Goal: Information Seeking & Learning: Learn about a topic

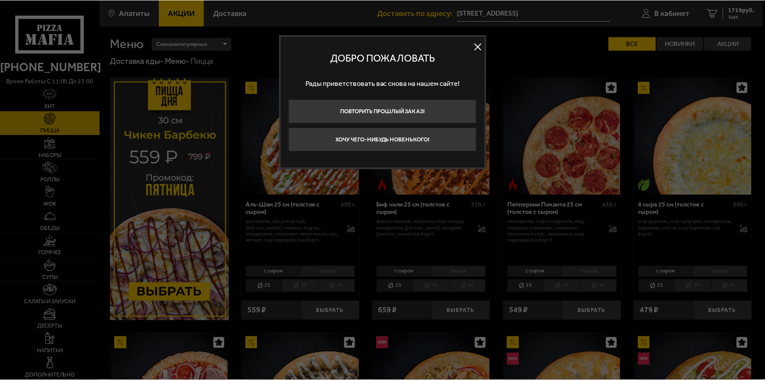
scroll to position [43, 0]
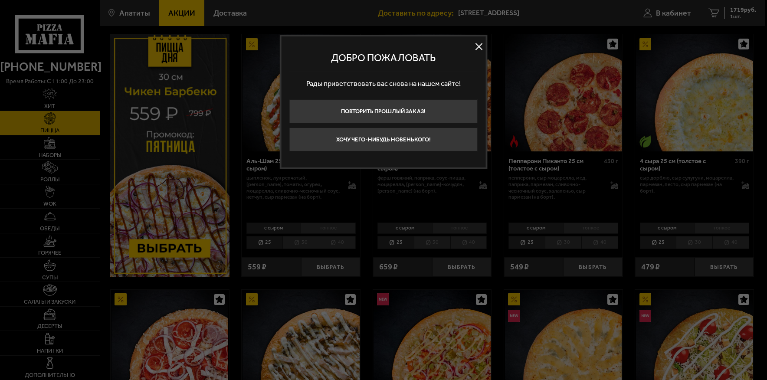
click at [475, 43] on button at bounding box center [479, 46] width 13 height 13
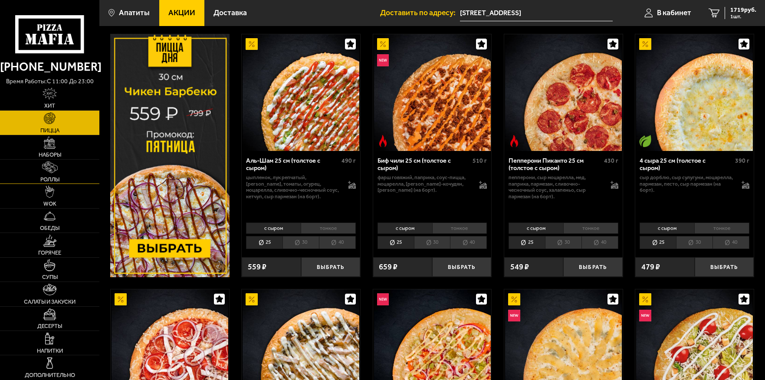
click at [38, 178] on link "Роллы" at bounding box center [49, 172] width 99 height 24
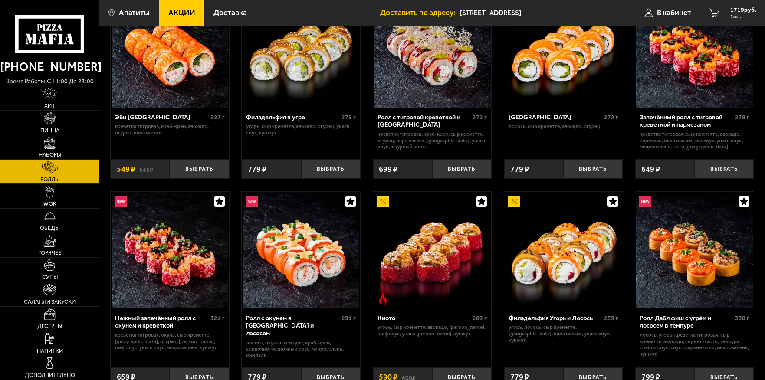
scroll to position [130, 0]
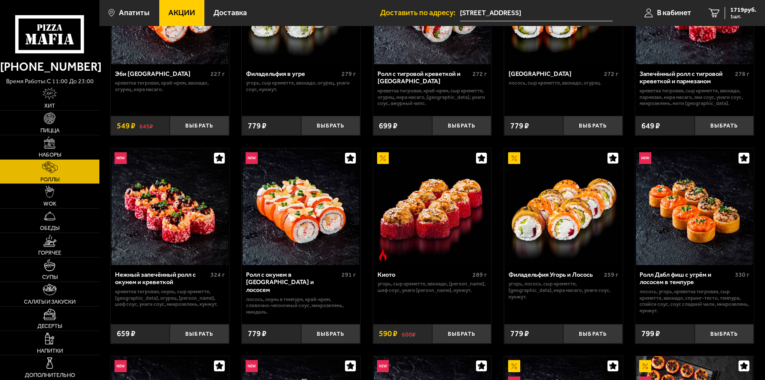
click at [435, 222] on img at bounding box center [432, 206] width 117 height 117
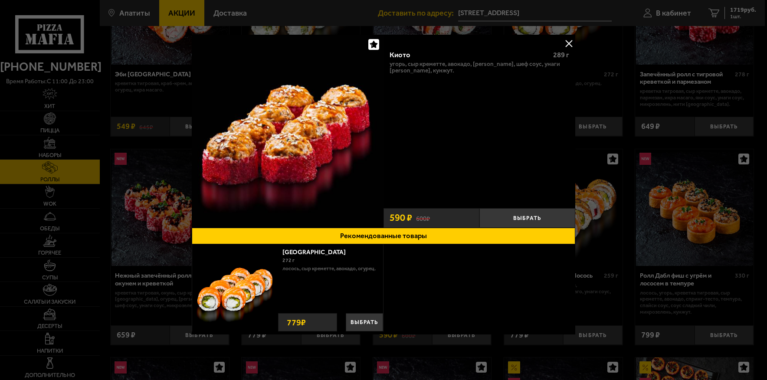
click at [566, 47] on button at bounding box center [569, 43] width 13 height 13
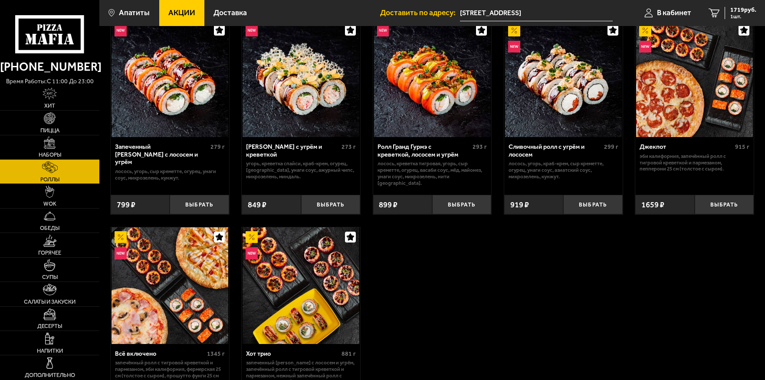
scroll to position [478, 0]
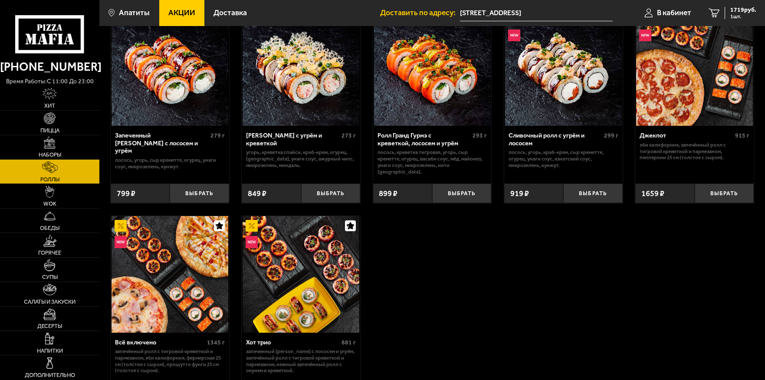
click at [316, 264] on img at bounding box center [301, 274] width 117 height 117
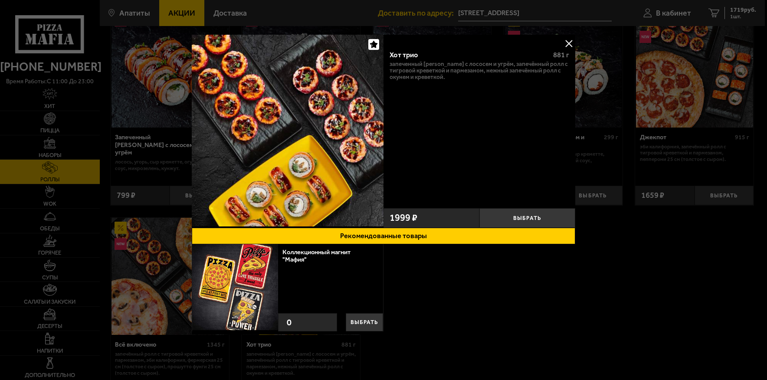
click at [578, 44] on div at bounding box center [383, 190] width 767 height 380
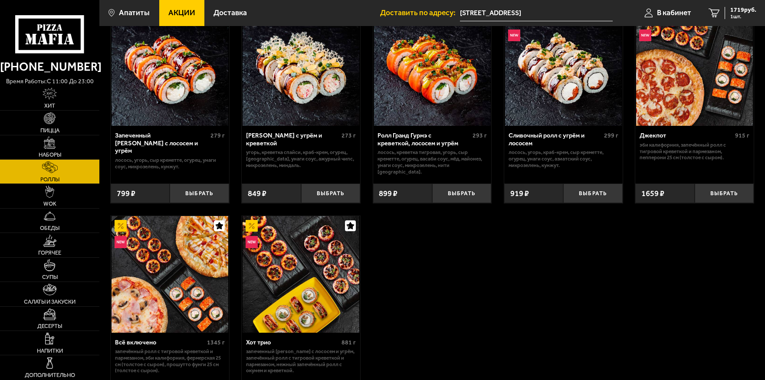
click at [135, 281] on img at bounding box center [170, 274] width 117 height 117
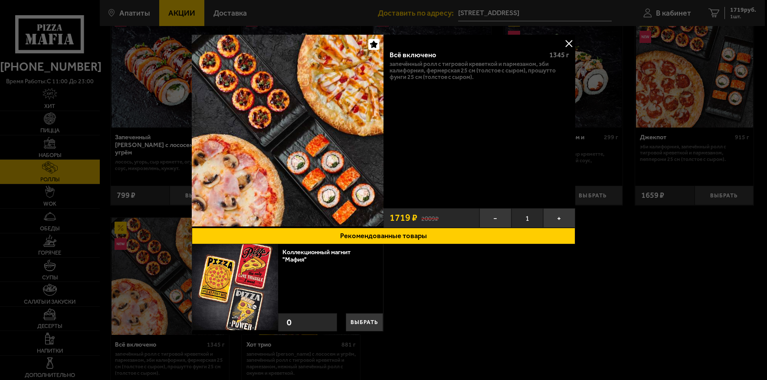
click at [573, 44] on button at bounding box center [569, 43] width 13 height 13
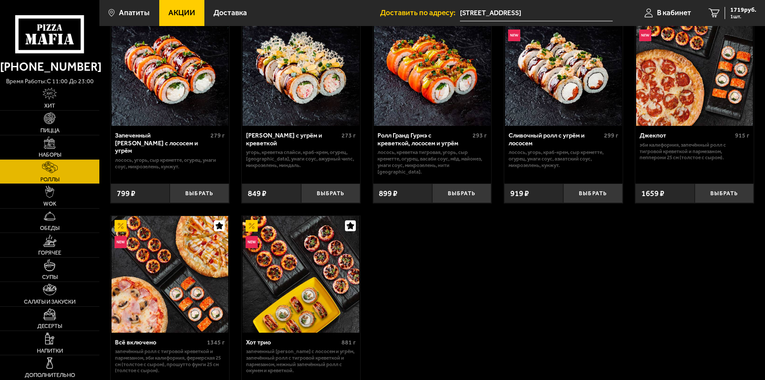
click at [699, 59] on img at bounding box center [694, 67] width 117 height 117
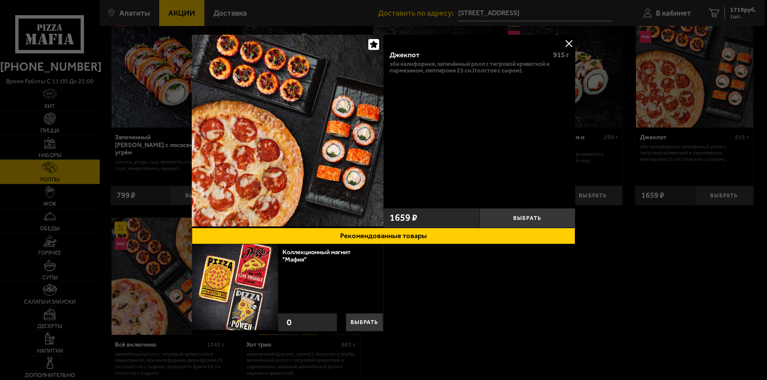
click at [567, 44] on button at bounding box center [569, 43] width 13 height 13
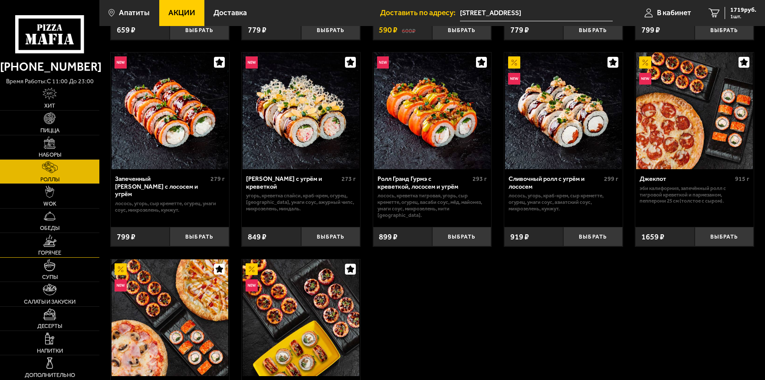
scroll to position [478, 0]
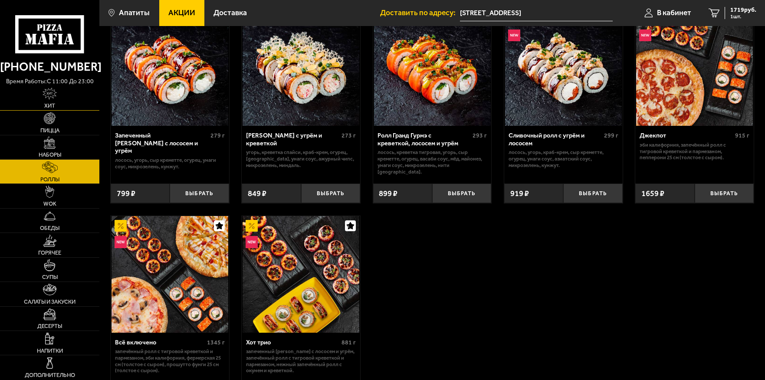
click at [61, 99] on link "Хит" at bounding box center [49, 98] width 99 height 24
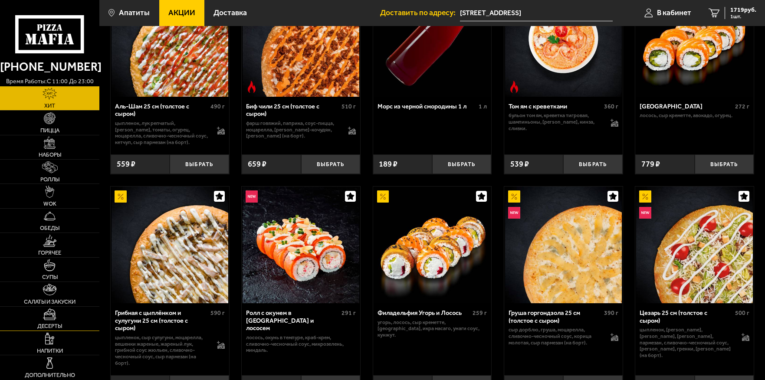
scroll to position [130, 0]
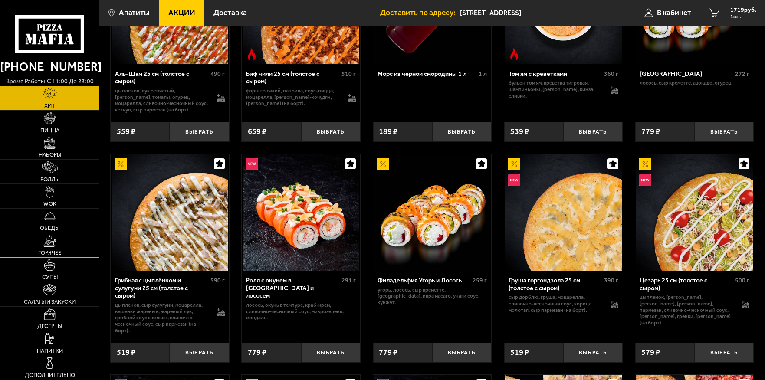
click at [59, 246] on link "Горячее" at bounding box center [49, 245] width 99 height 24
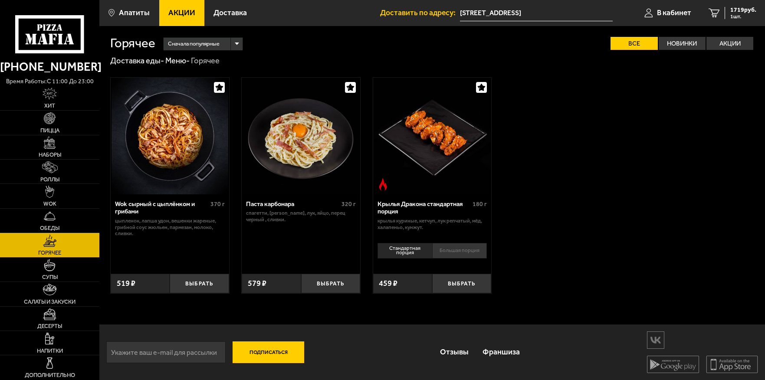
click at [38, 254] on span "Горячее" at bounding box center [49, 253] width 23 height 6
click at [46, 265] on img at bounding box center [50, 265] width 12 height 12
